Goal: Task Accomplishment & Management: Use online tool/utility

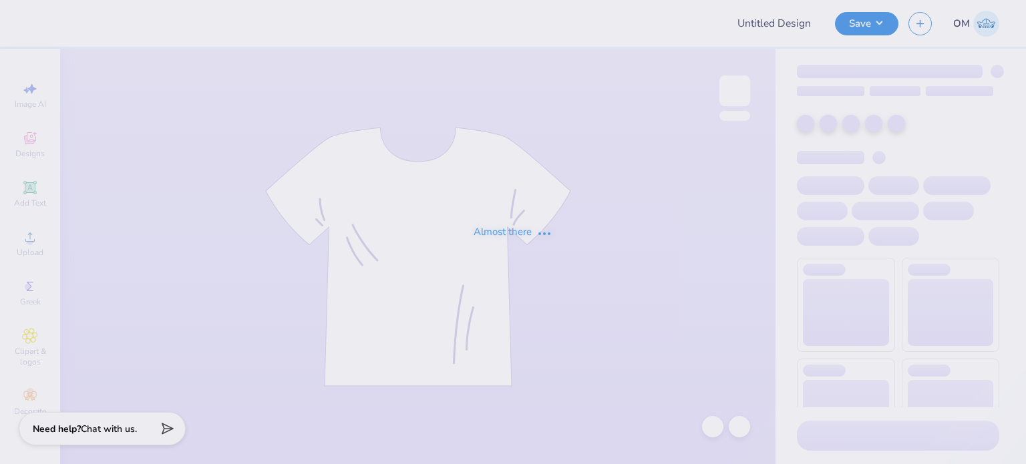
type input "fall panhel"
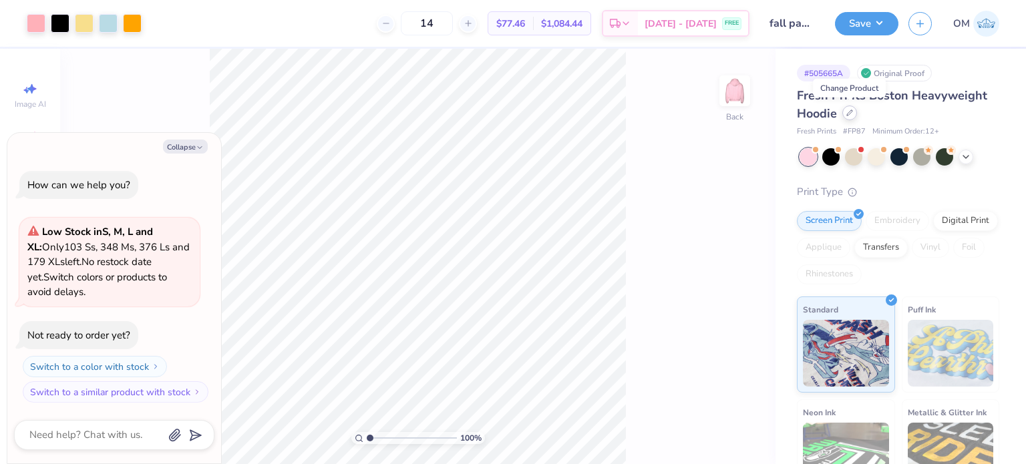
click at [847, 110] on icon at bounding box center [849, 113] width 7 height 7
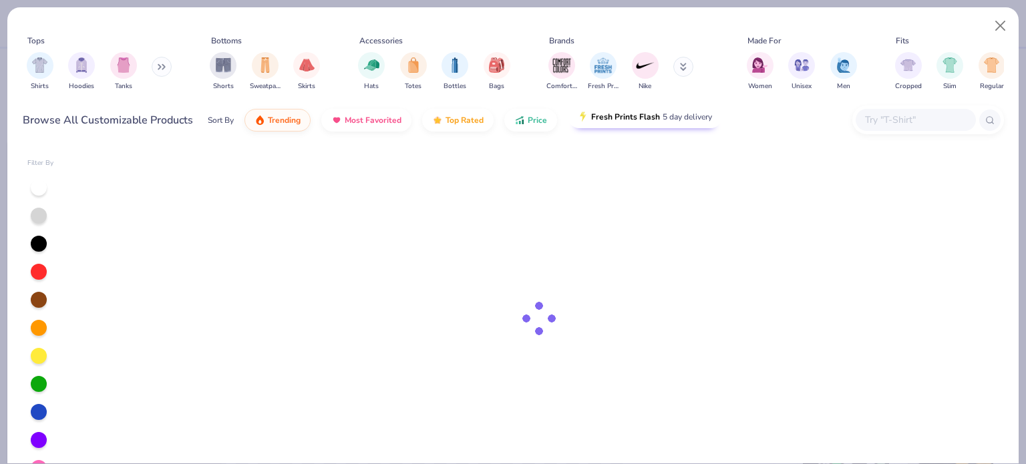
type textarea "x"
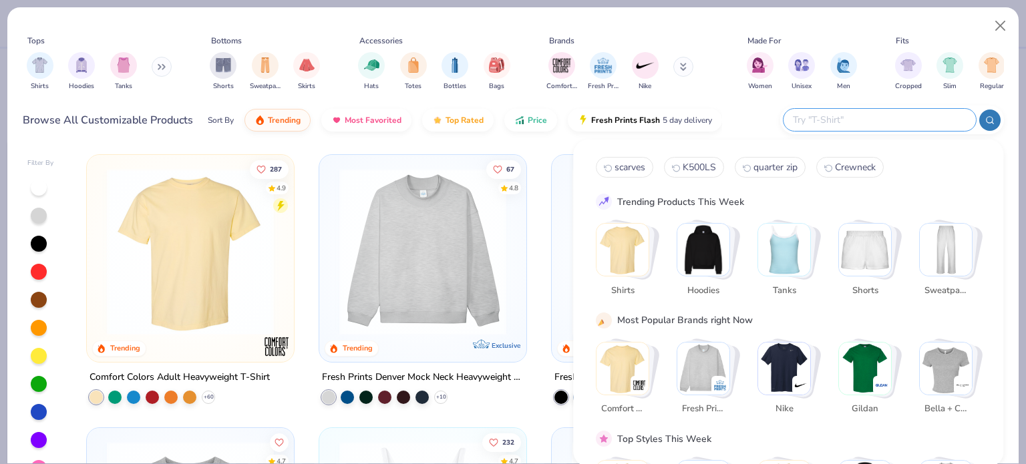
click at [882, 124] on input "text" at bounding box center [879, 119] width 175 height 15
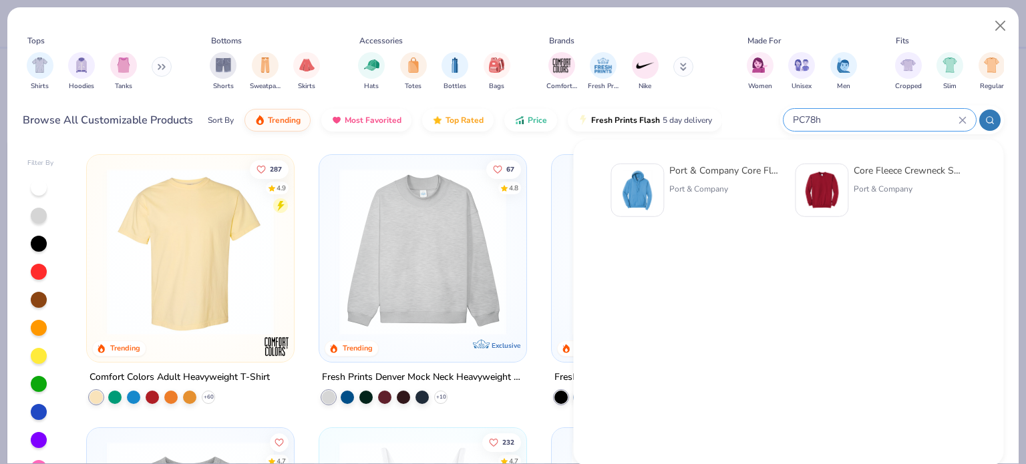
type input "PC78h"
click at [733, 174] on div "Port & Company Core Fleece Pullover Hooded Sweatshirt" at bounding box center [725, 171] width 112 height 14
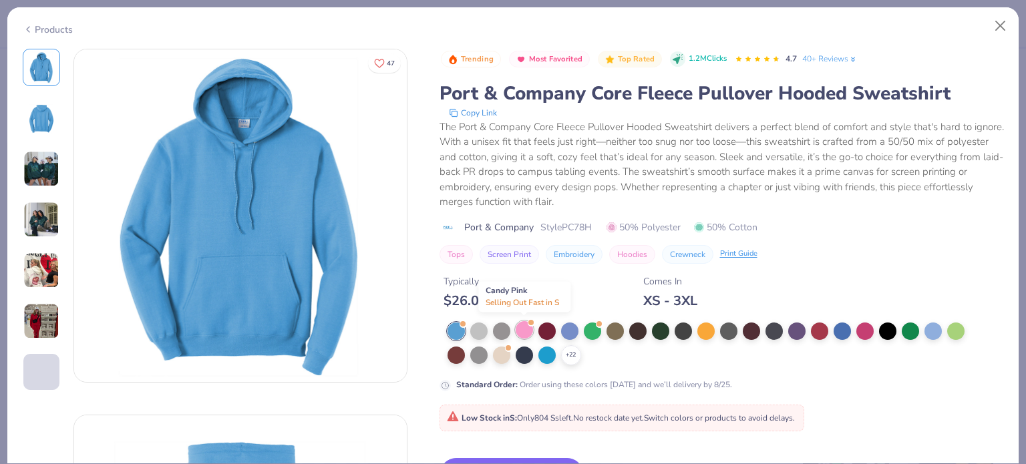
click at [524, 331] on div at bounding box center [524, 329] width 17 height 17
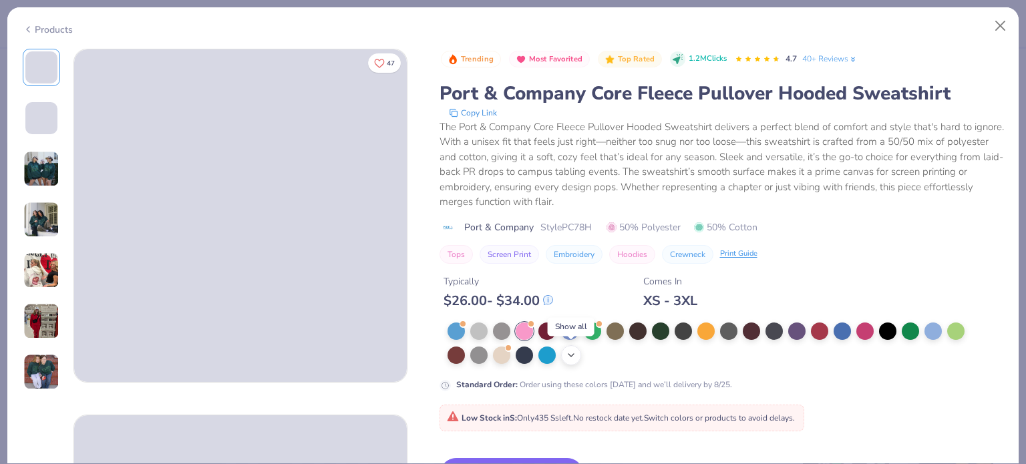
click at [566, 359] on icon at bounding box center [571, 355] width 11 height 11
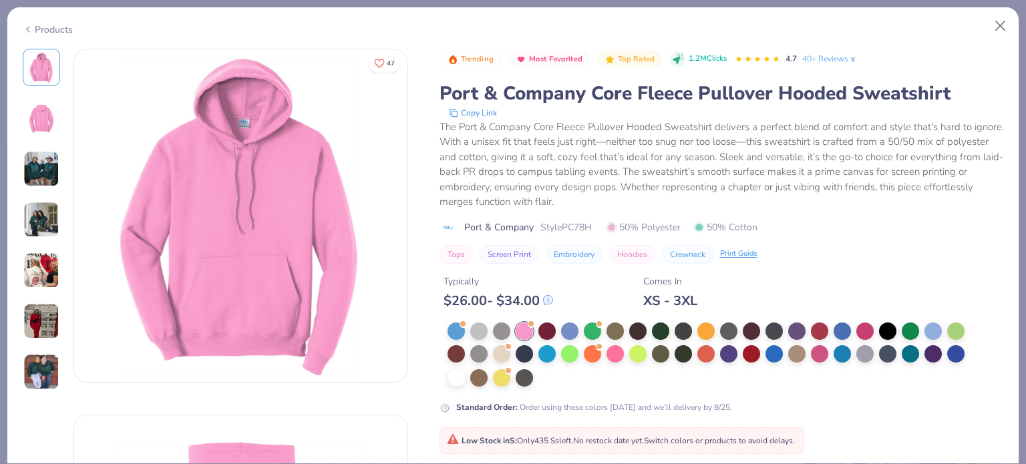
click at [613, 397] on div "Standard Order : Order using these colors [DATE] and we’ll delivery by 8/25." at bounding box center [707, 369] width 534 height 92
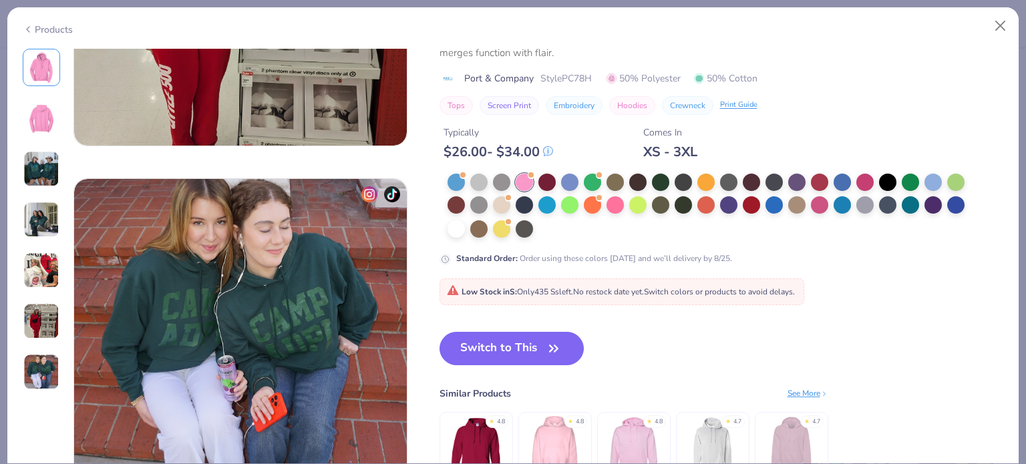
scroll to position [2067, 0]
click at [509, 355] on button "Switch to This" at bounding box center [512, 347] width 145 height 33
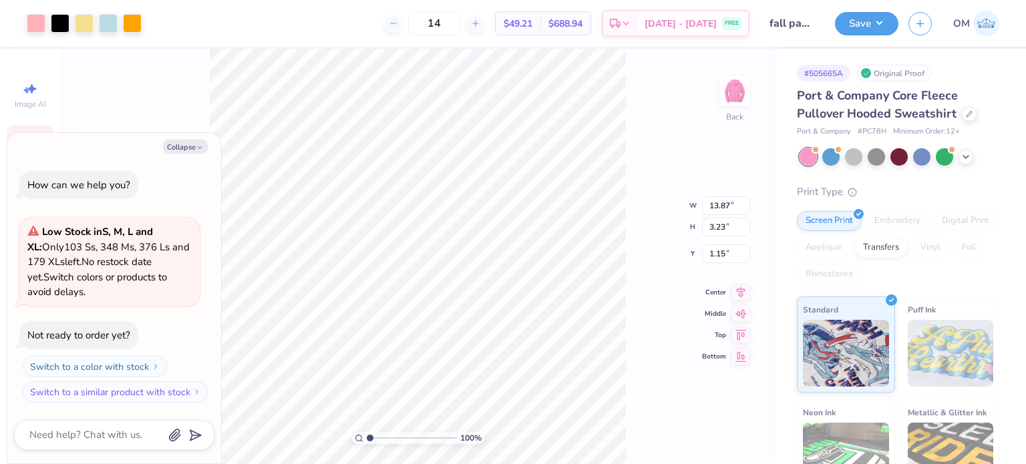
type textarea "x"
type input "3.00"
click at [645, 232] on div "100 % Back W 13.87 13.87 " H 3.23 3.23 " Y 3.00 3.00 " Center Middle Top Bottom" at bounding box center [417, 256] width 715 height 415
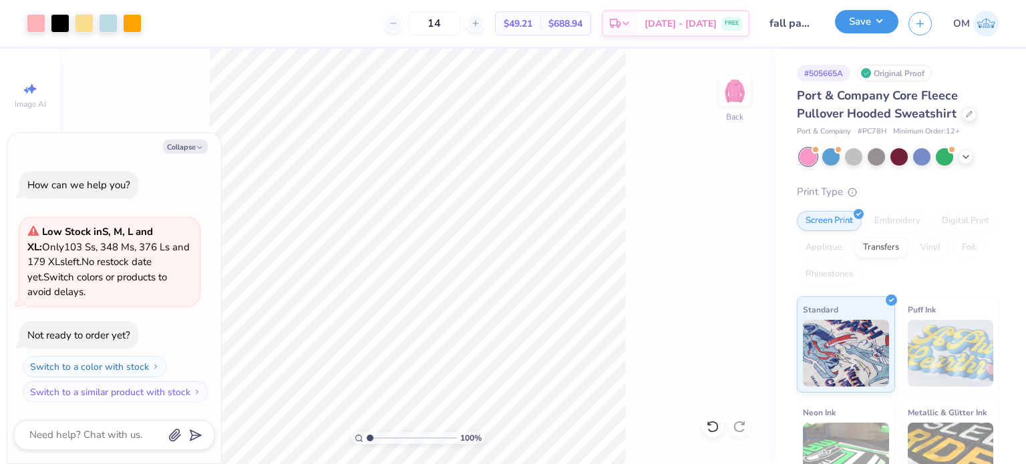
click at [872, 25] on button "Save" at bounding box center [866, 21] width 63 height 23
type textarea "x"
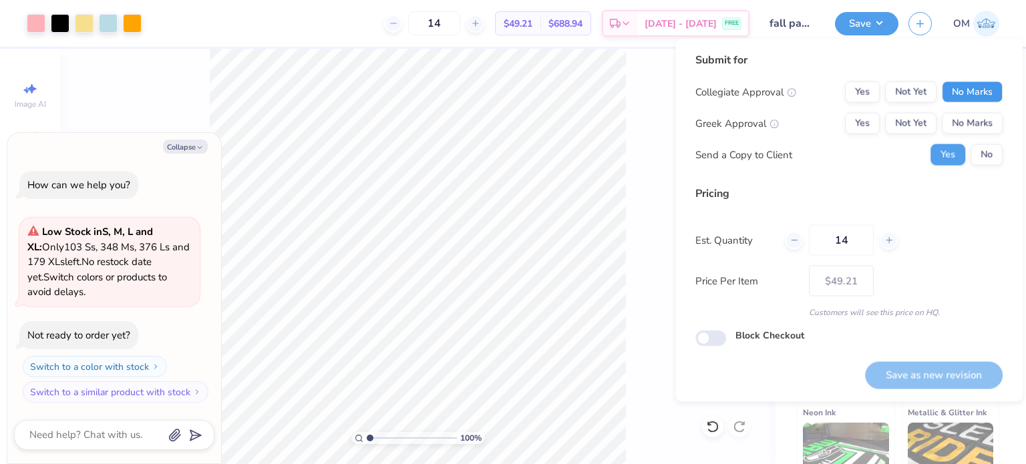
click at [967, 85] on button "No Marks" at bounding box center [972, 91] width 61 height 21
click at [864, 122] on button "Yes" at bounding box center [862, 123] width 35 height 21
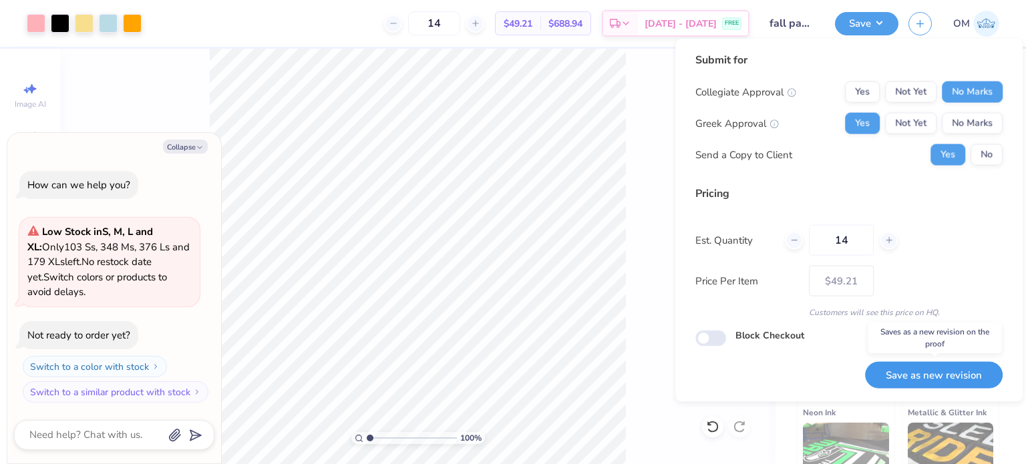
click at [906, 363] on button "Save as new revision" at bounding box center [934, 374] width 138 height 27
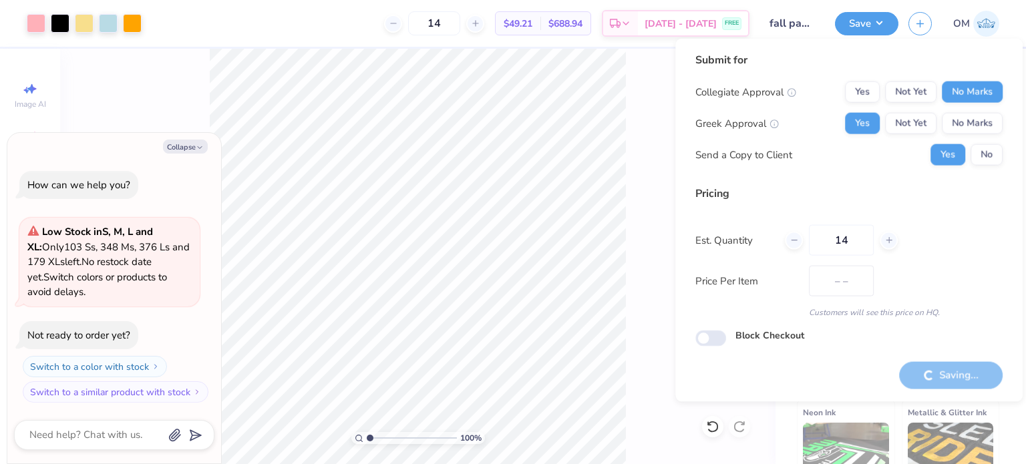
type input "$49.21"
type textarea "x"
type input "– –"
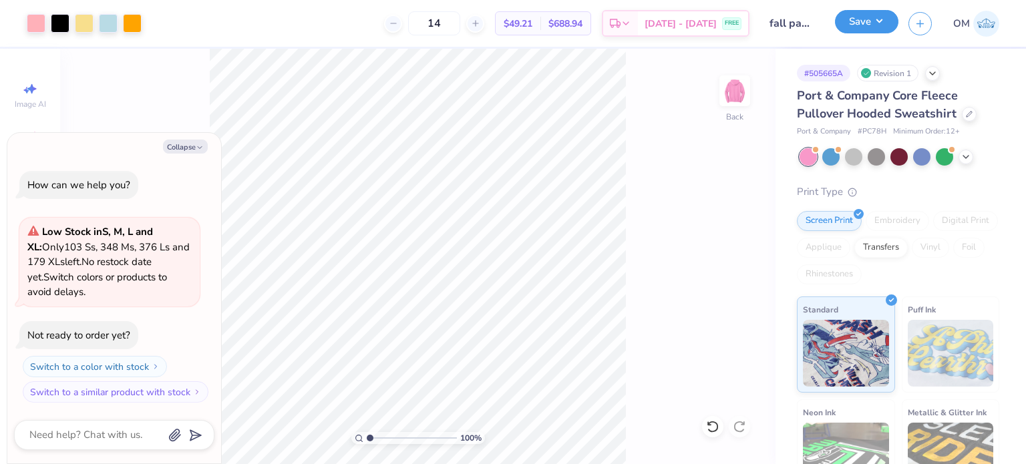
click at [863, 28] on button "Save" at bounding box center [866, 21] width 63 height 23
type textarea "x"
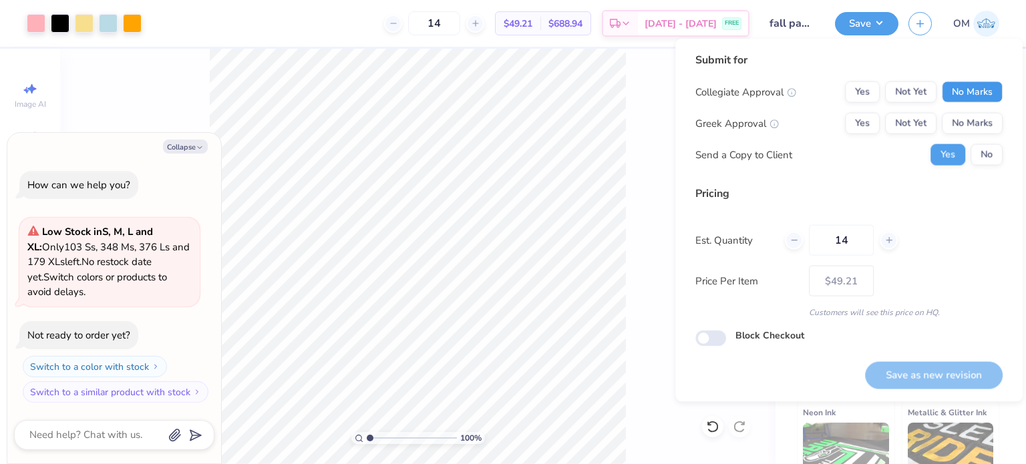
click at [983, 94] on button "No Marks" at bounding box center [972, 91] width 61 height 21
click at [860, 125] on button "Yes" at bounding box center [862, 123] width 35 height 21
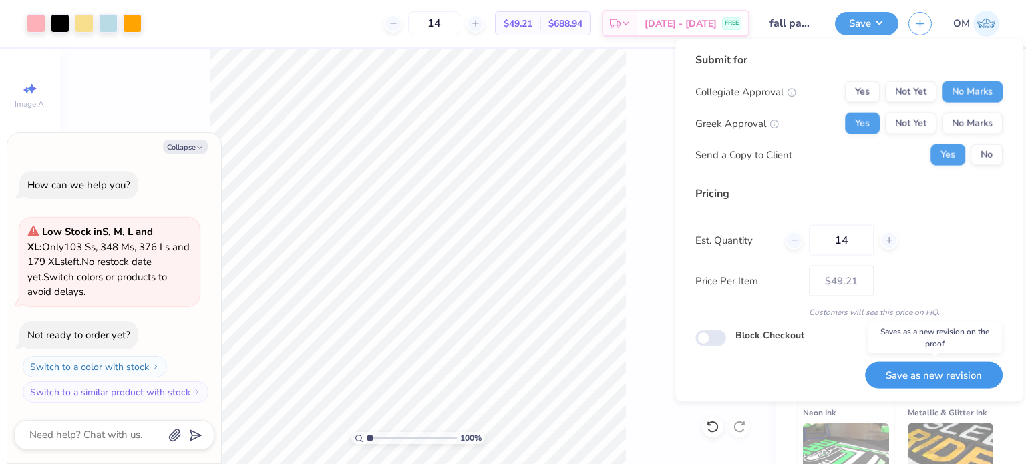
click at [888, 376] on button "Save as new revision" at bounding box center [934, 374] width 138 height 27
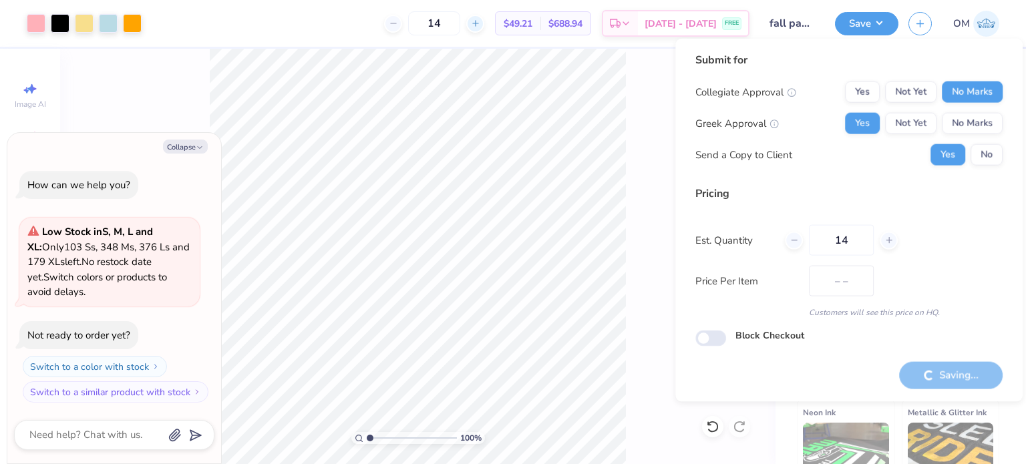
type input "$49.21"
